Goal: Task Accomplishment & Management: Use online tool/utility

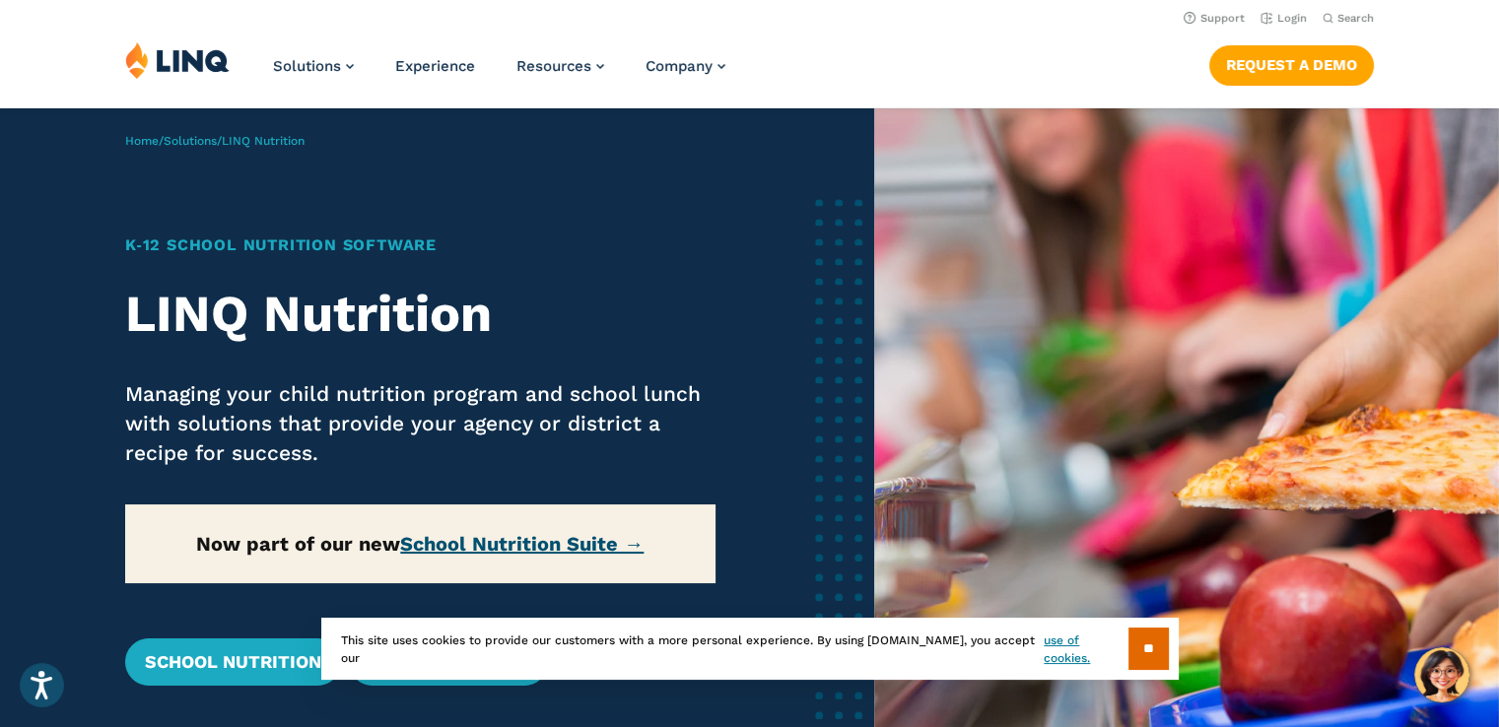
click at [516, 541] on link "School Nutrition Suite →" at bounding box center [521, 544] width 243 height 24
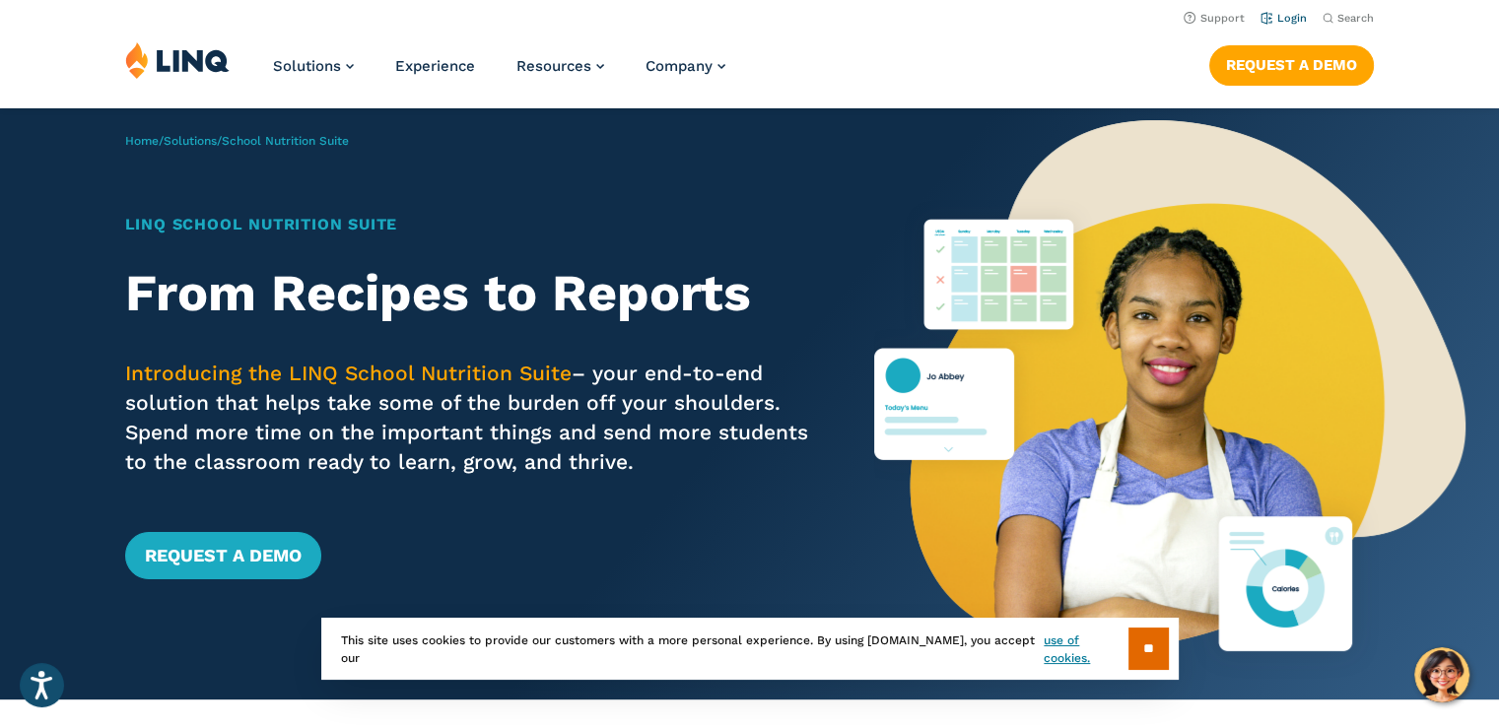
click at [1298, 23] on link "Login" at bounding box center [1284, 18] width 46 height 13
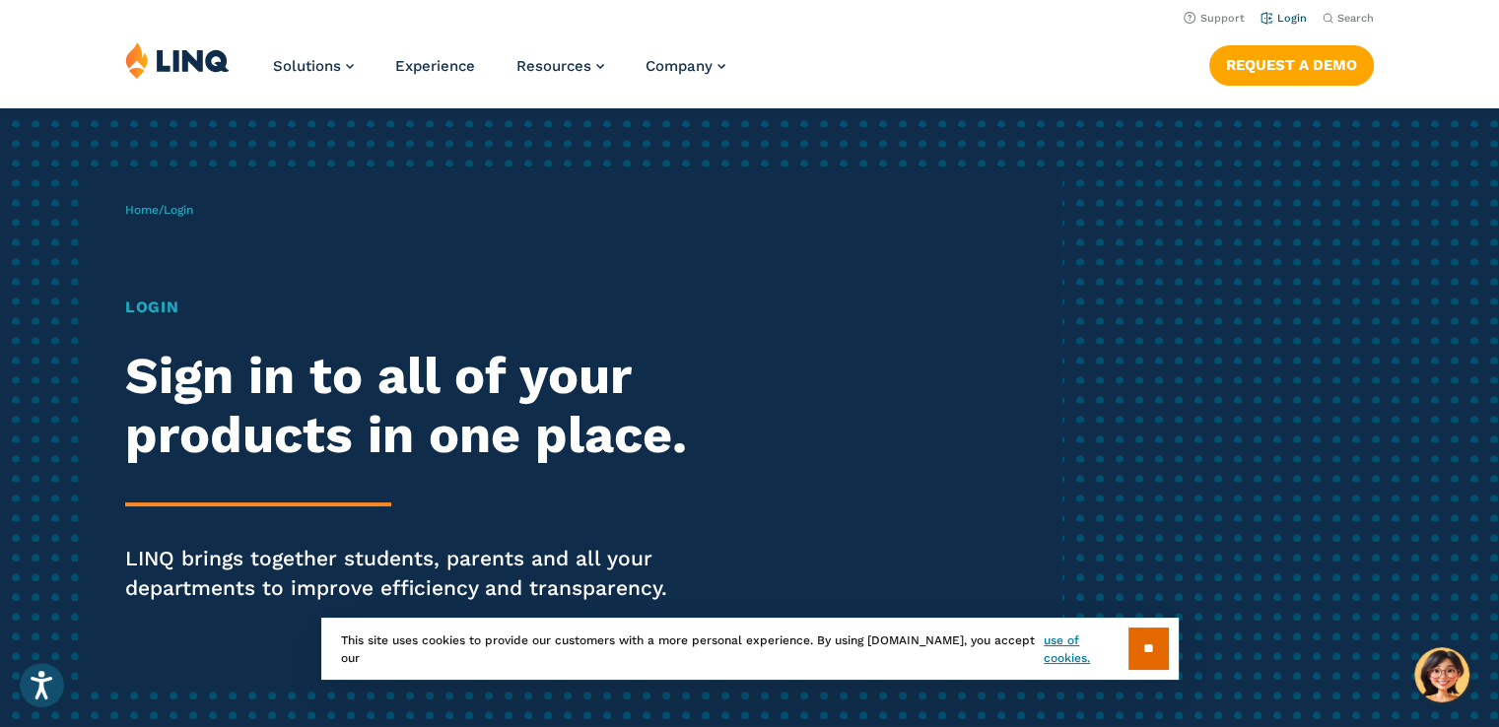
click at [1295, 23] on link "Login" at bounding box center [1284, 18] width 46 height 13
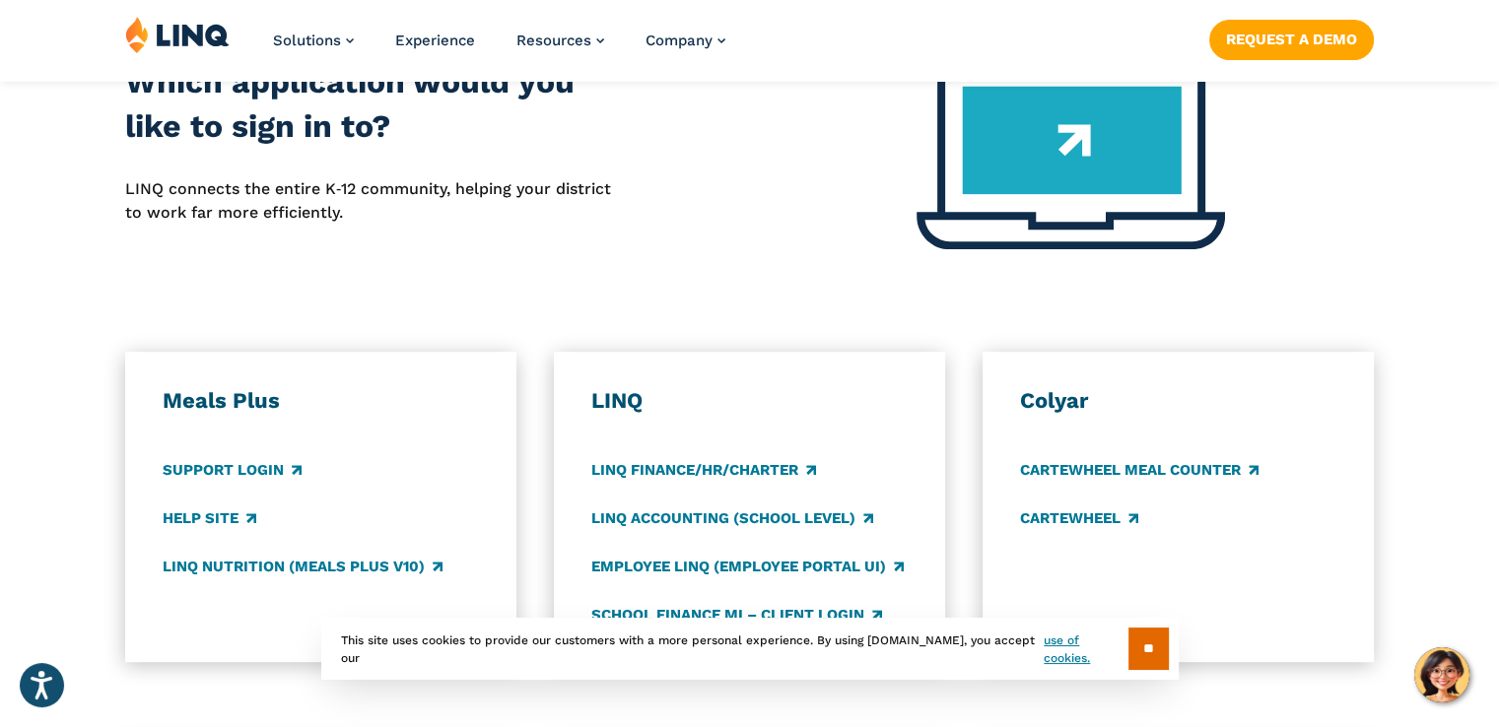
scroll to position [986, 0]
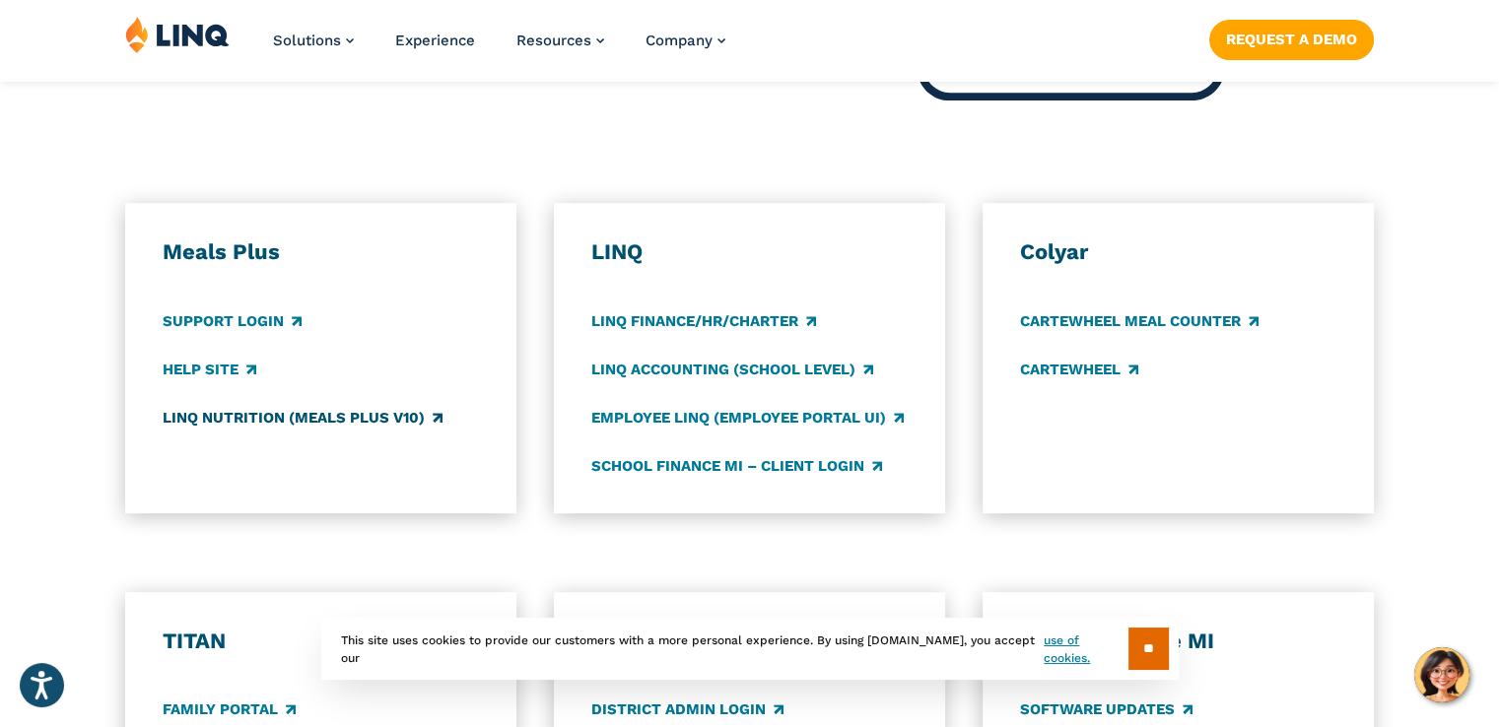
click at [243, 413] on link "LINQ Nutrition (Meals Plus v10)" at bounding box center [303, 418] width 280 height 22
